Goal: Submit feedback/report problem

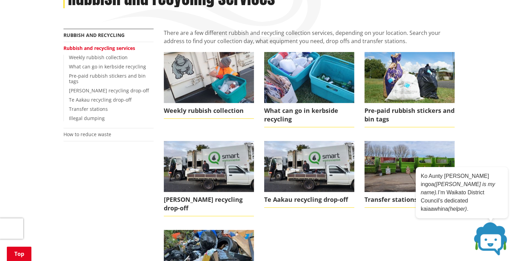
scroll to position [191, 0]
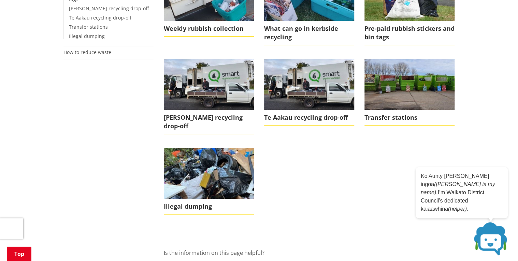
click at [84, 153] on div "More from this section Rubbish and recycling Rubbish and recycling services Wee…" at bounding box center [259, 139] width 402 height 384
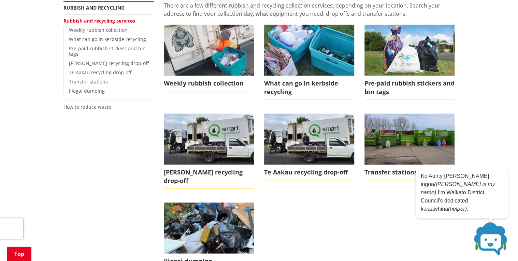
scroll to position [109, 0]
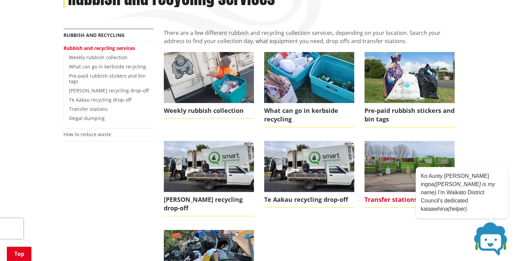
click at [381, 199] on span "Transfer stations" at bounding box center [410, 200] width 90 height 16
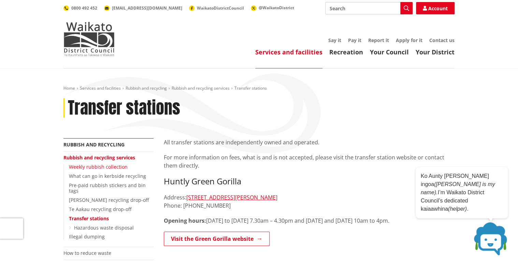
click at [119, 167] on link "Weekly rubbish collection" at bounding box center [98, 166] width 59 height 6
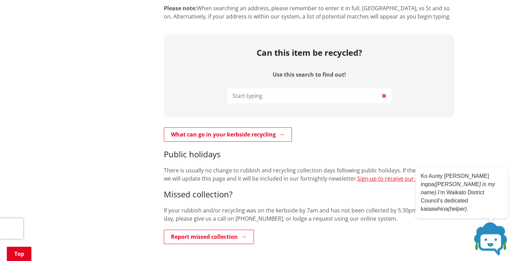
scroll to position [355, 0]
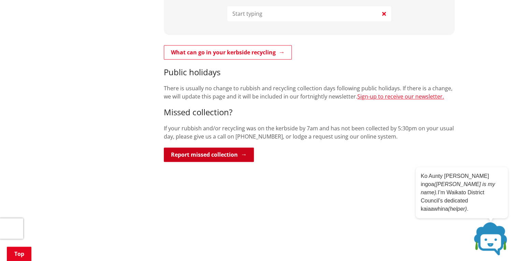
click at [231, 147] on link "Report missed collection" at bounding box center [209, 154] width 90 height 14
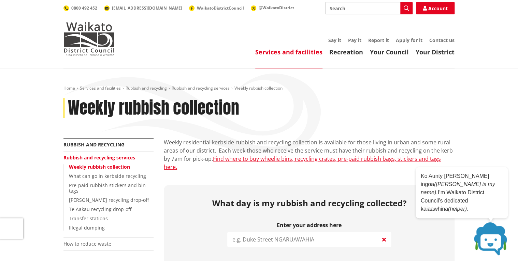
click at [355, 9] on input "Search" at bounding box center [368, 8] width 87 height 12
click at [378, 39] on link "Report it" at bounding box center [378, 40] width 21 height 6
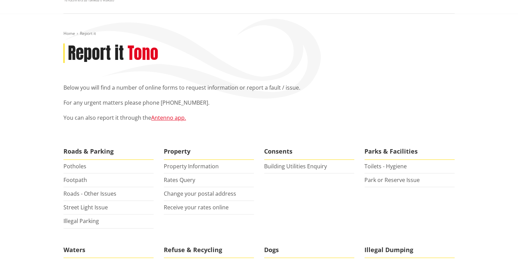
scroll to position [82, 0]
